Goal: Check status: Check status

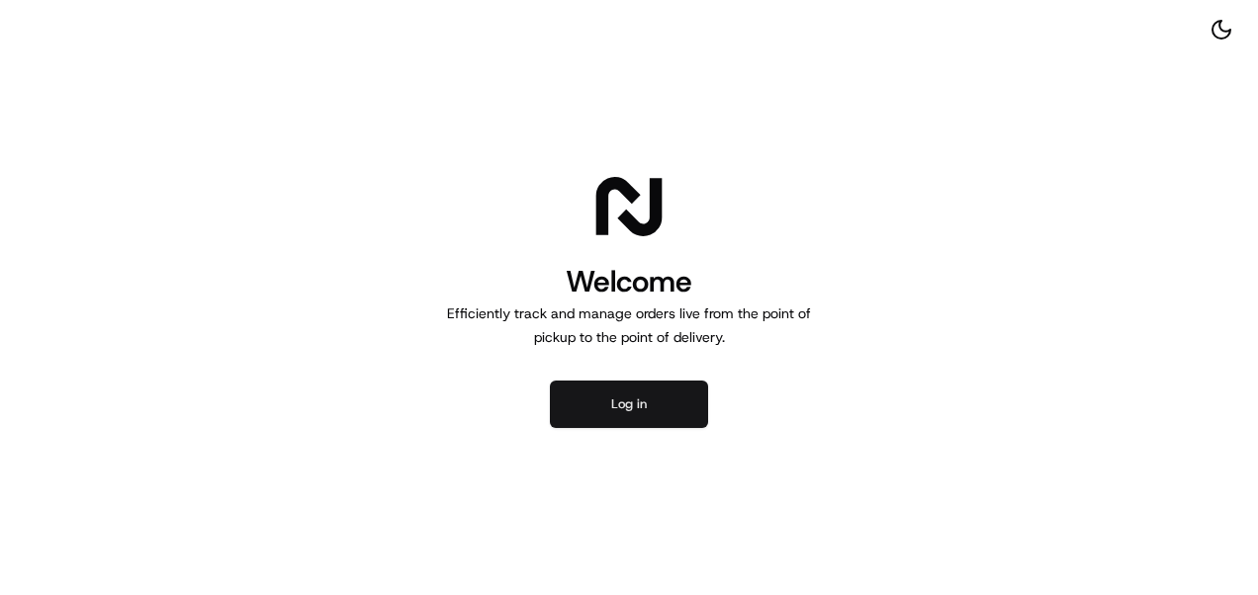
click at [629, 408] on button "Log in" at bounding box center [629, 404] width 158 height 47
